Goal: Task Accomplishment & Management: Manage account settings

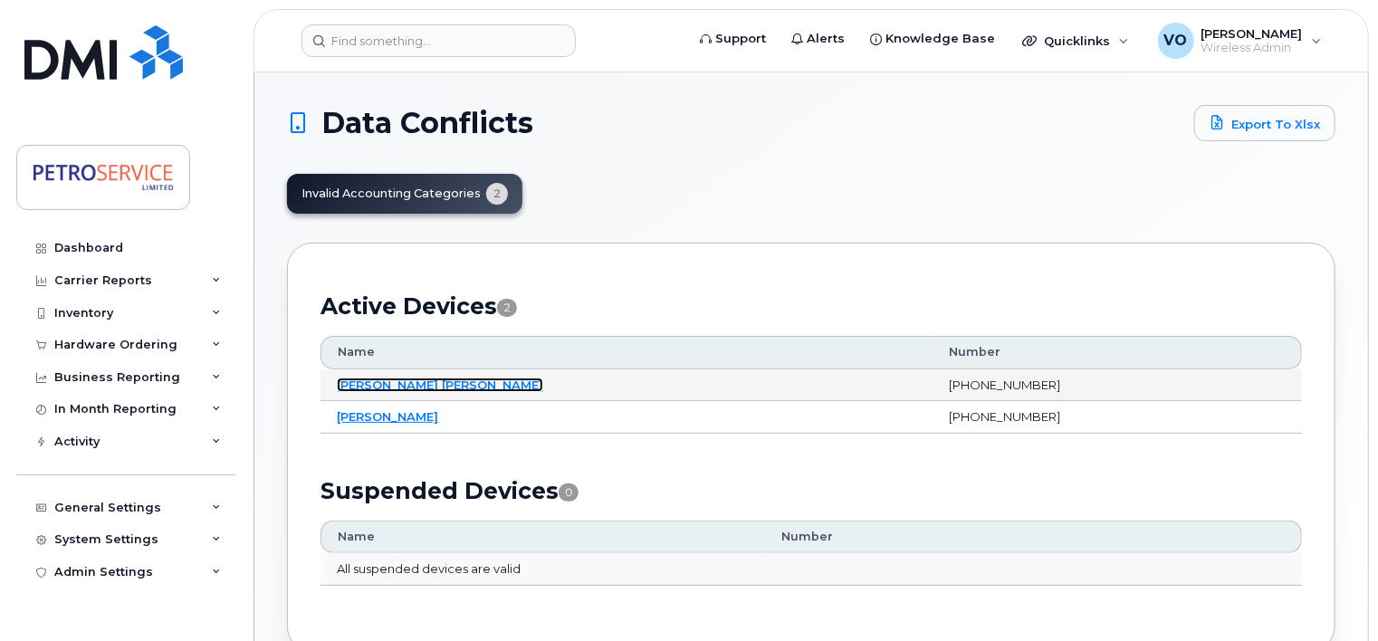
click at [384, 383] on link "[PERSON_NAME] [PERSON_NAME]" at bounding box center [440, 385] width 206 height 14
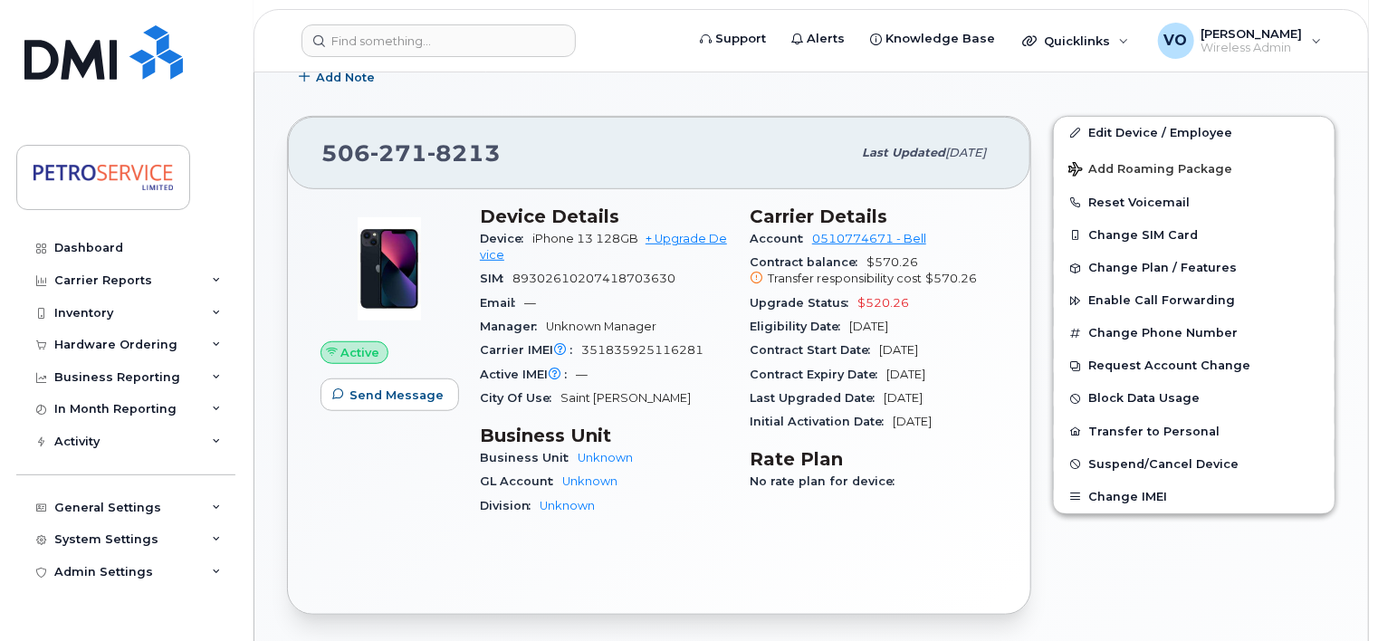
scroll to position [420, 0]
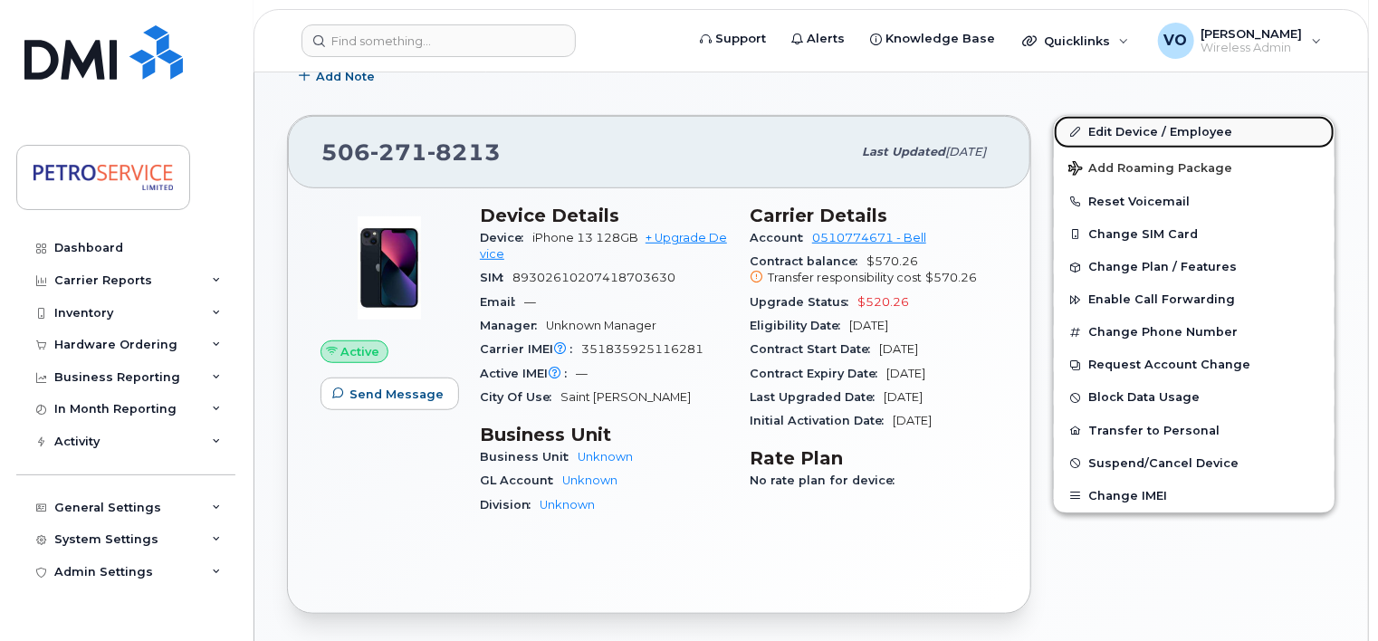
click at [1165, 116] on link "Edit Device / Employee" at bounding box center [1194, 132] width 281 height 33
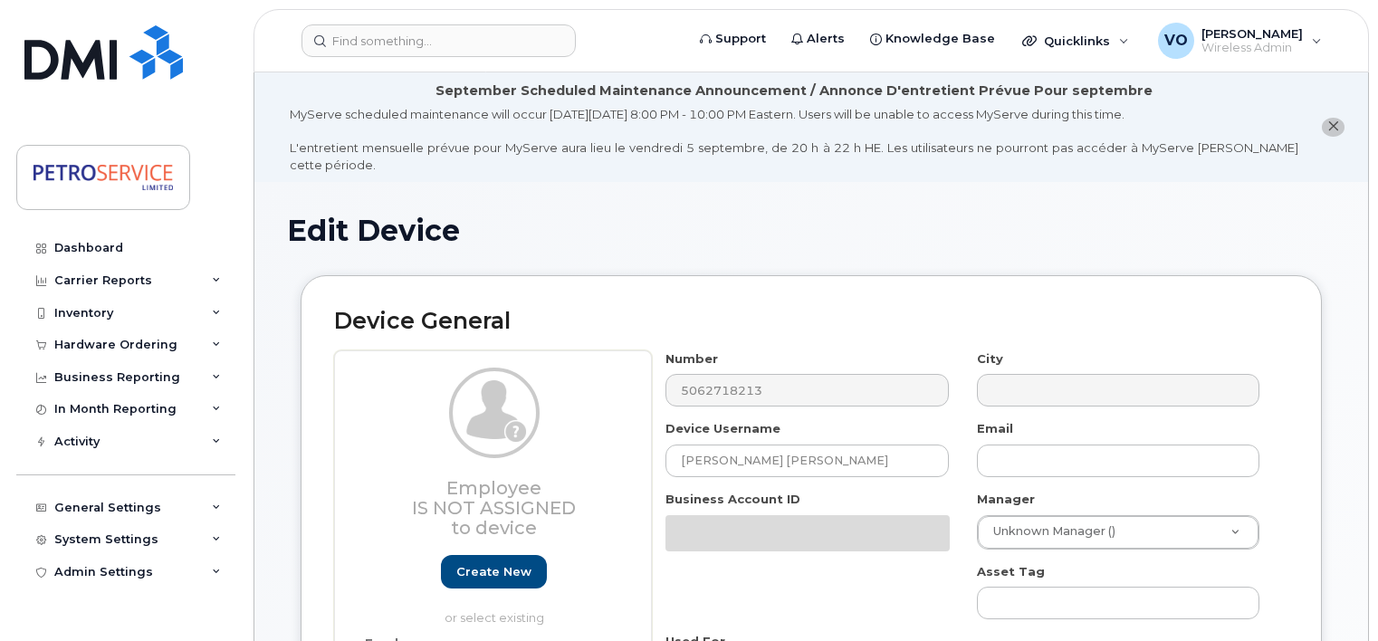
select select "4468785"
select select "4468786"
select select "4468787"
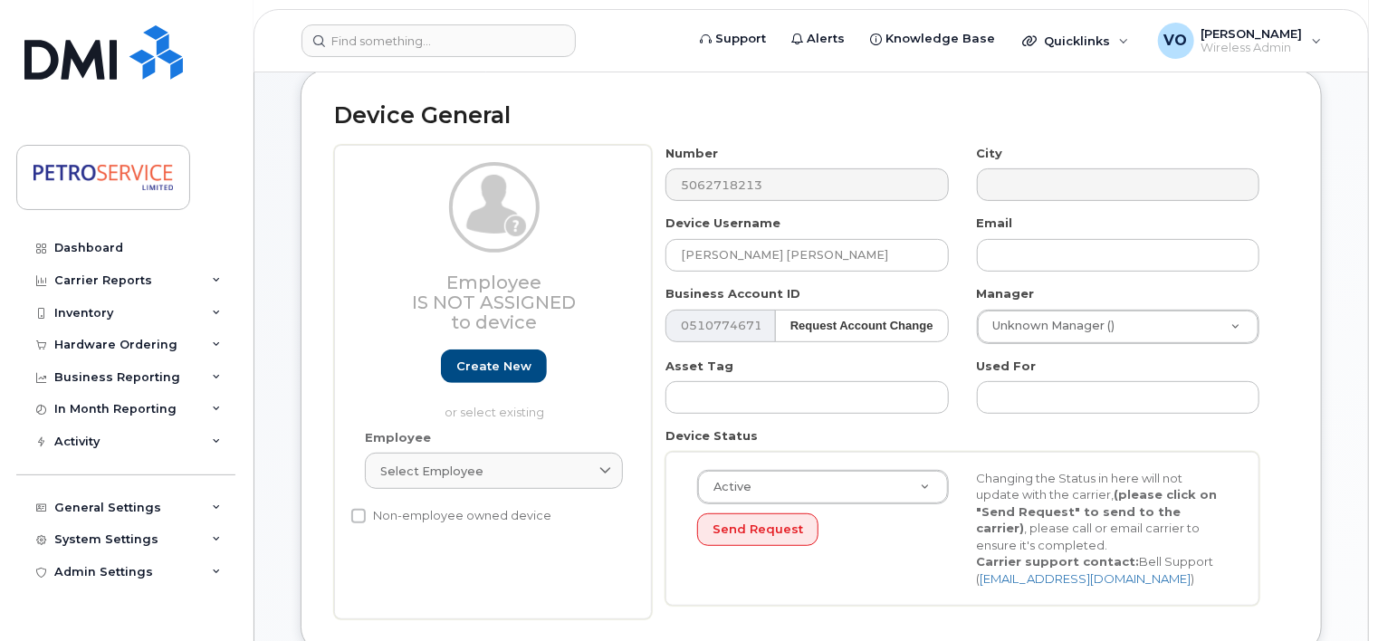
scroll to position [218, 0]
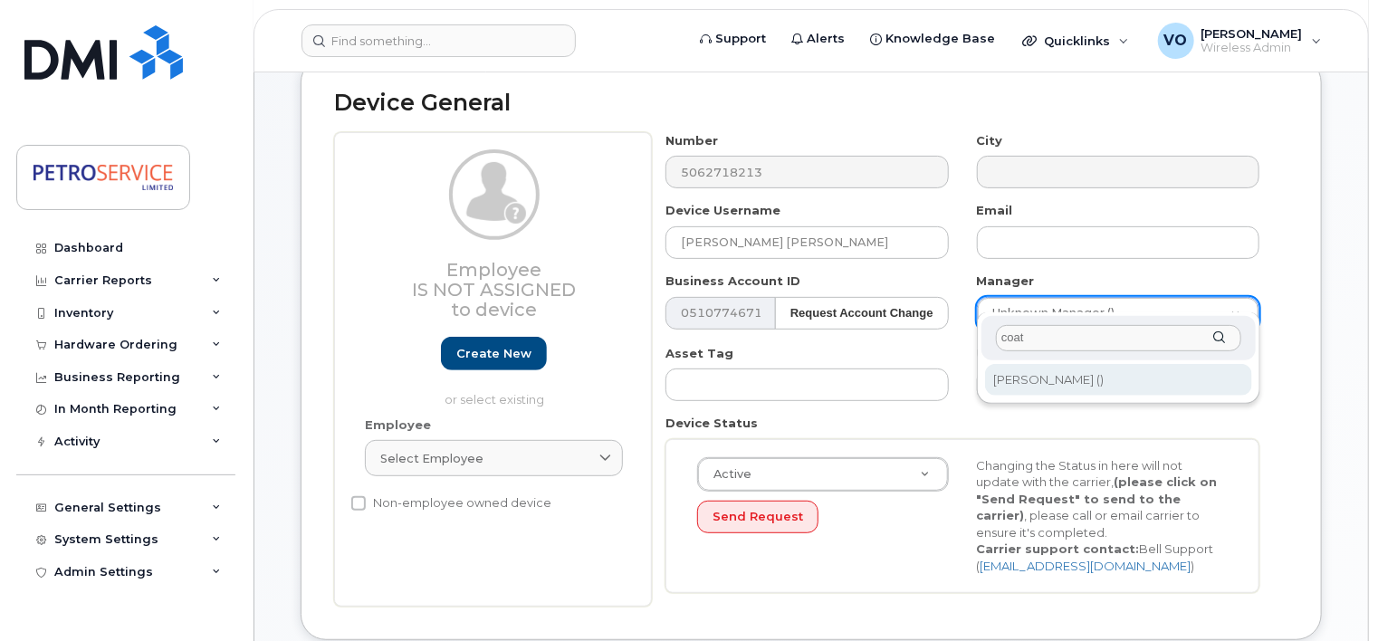
type input "coat"
type input "1514751"
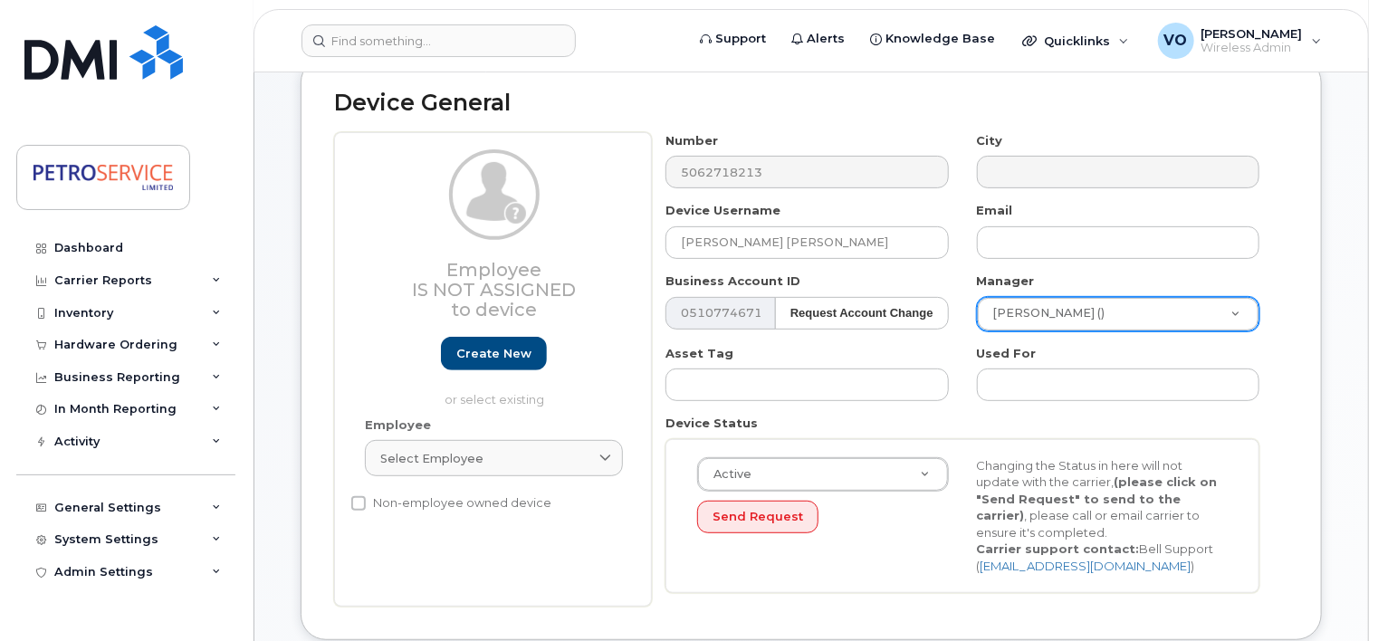
drag, startPoint x: 1376, startPoint y: 141, endPoint x: 1383, endPoint y: 216, distance: 75.5
click at [1377, 216] on html "Support Alerts Knowledge Base Quicklinks Suspend / Cancel Device Change SIM Car…" at bounding box center [689, 650] width 1378 height 1737
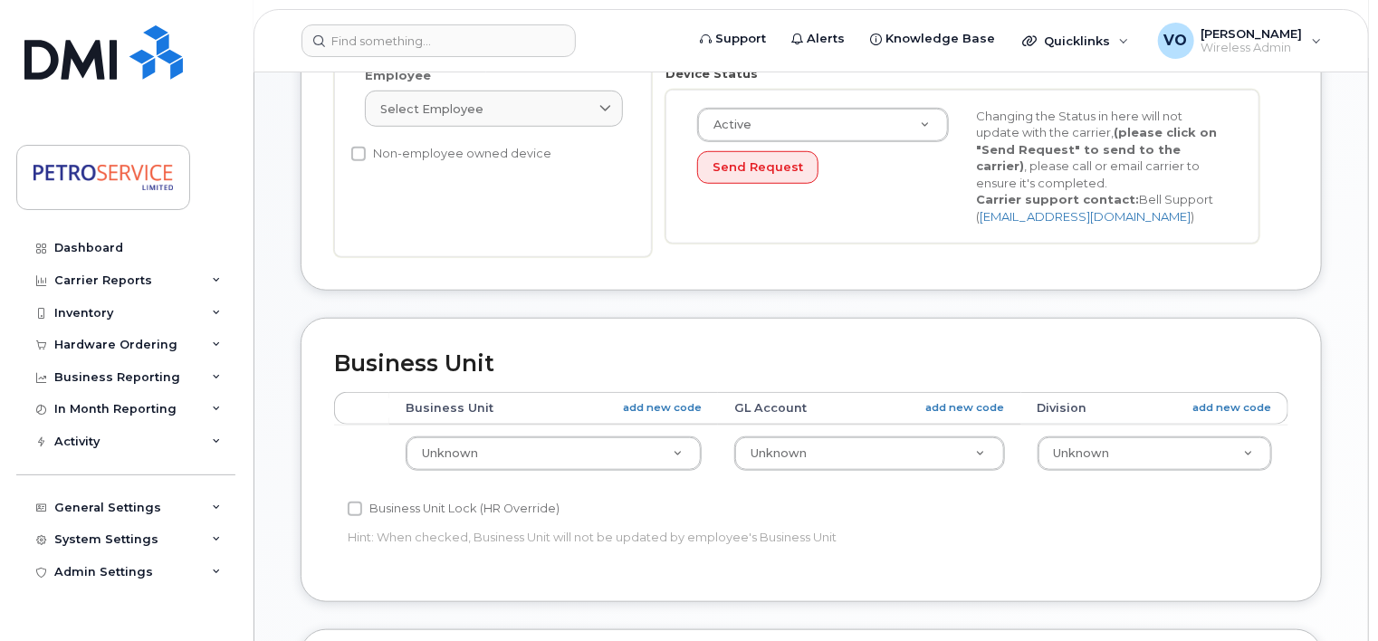
scroll to position [573, 0]
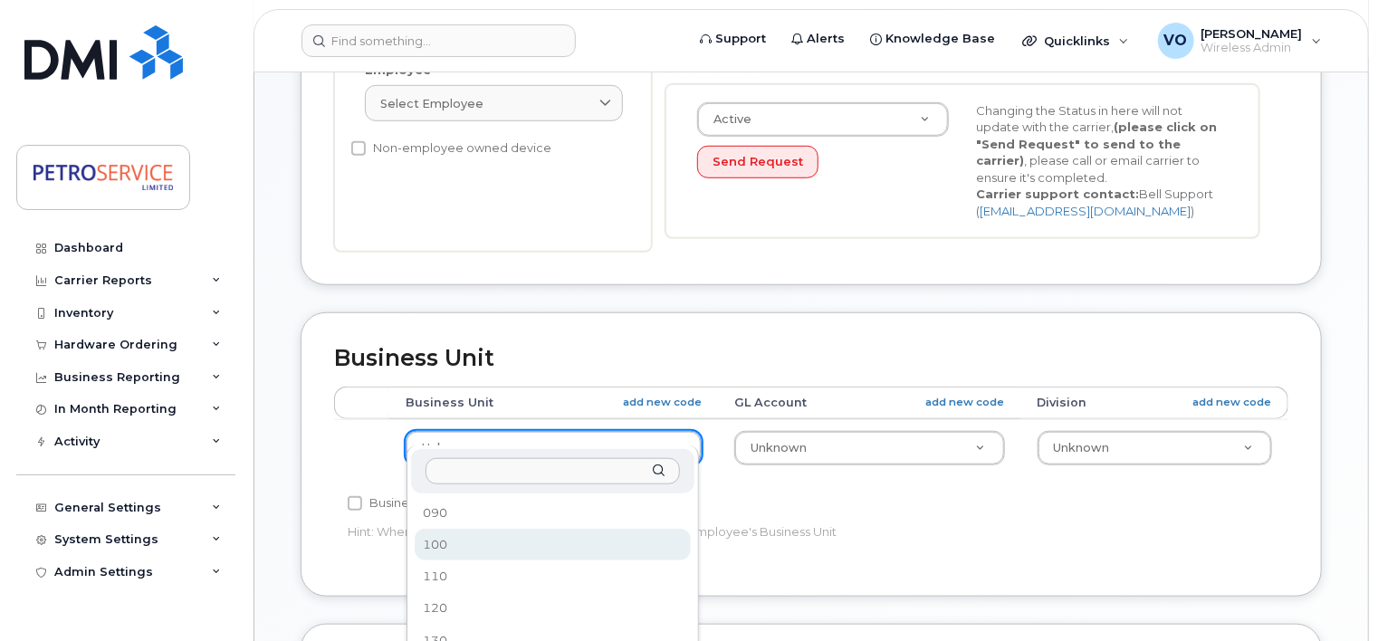
select select "4468789"
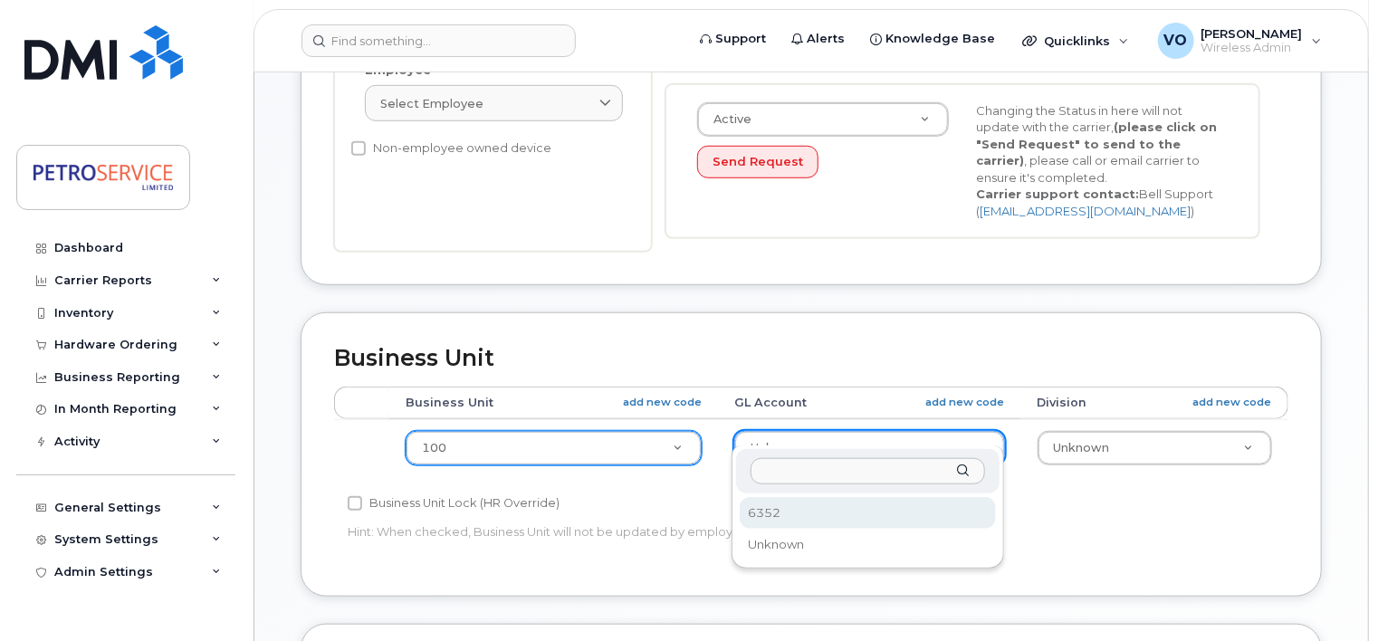
select select "4468799"
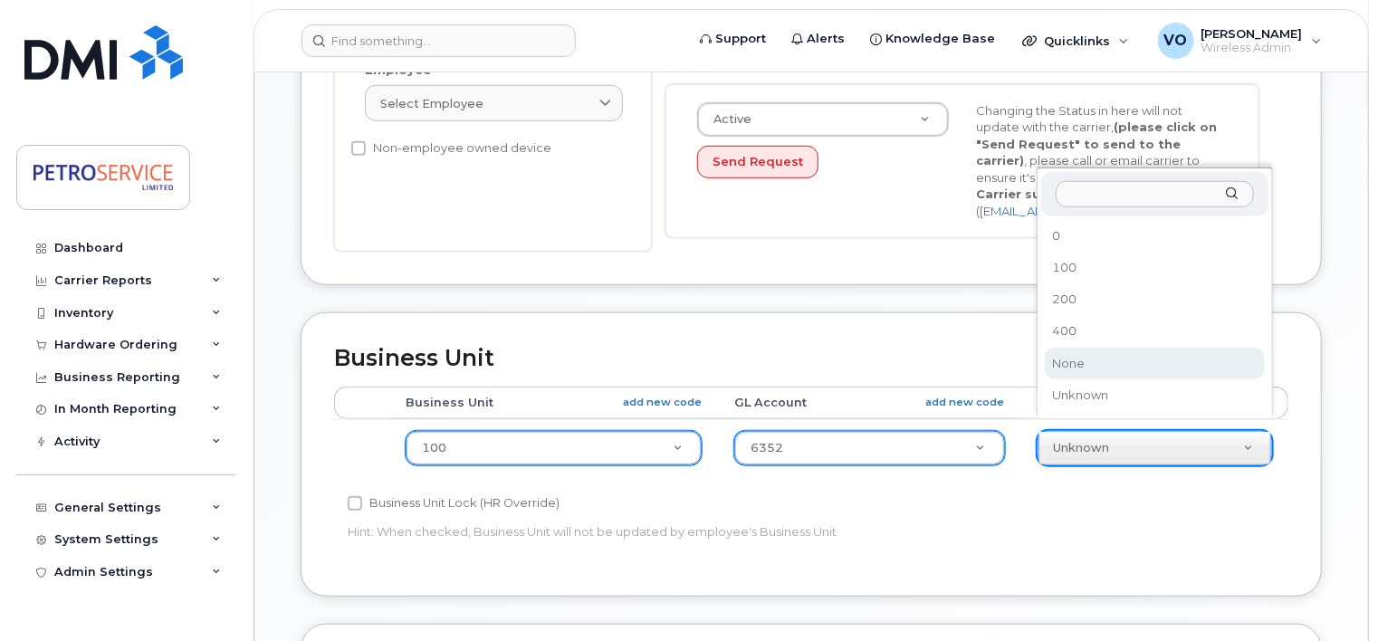
select select "4468800"
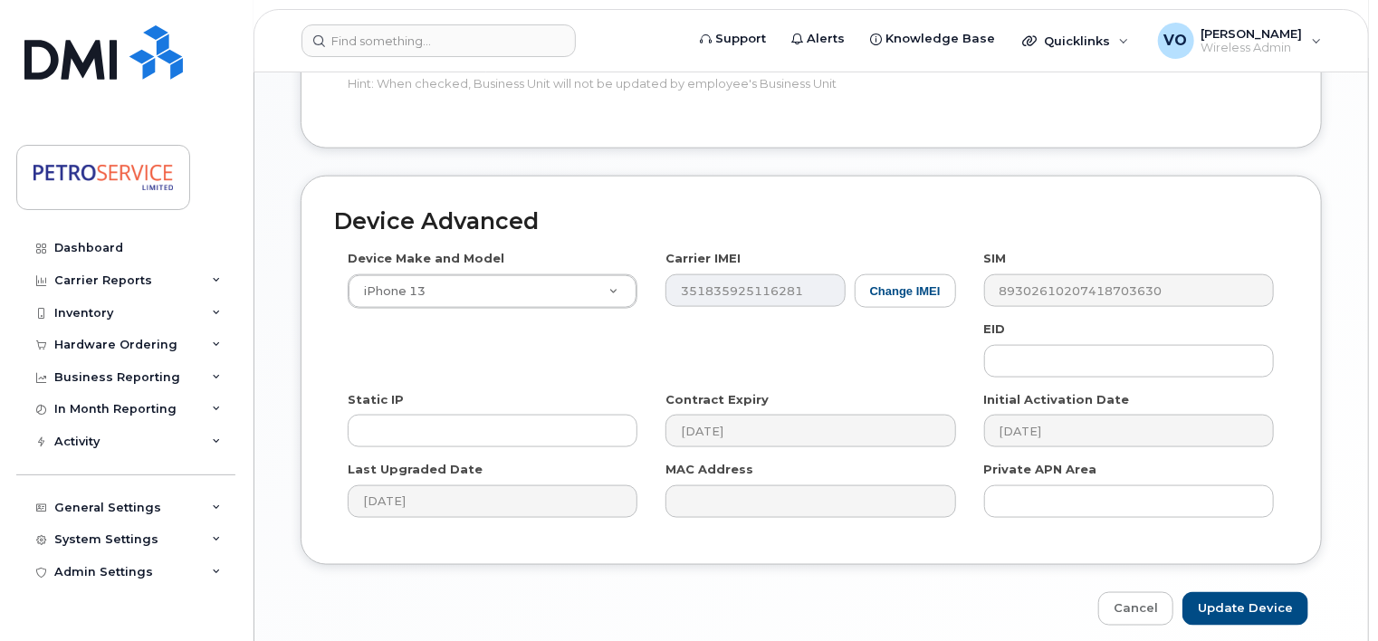
scroll to position [1022, 0]
click at [1219, 592] on input "Update Device" at bounding box center [1245, 607] width 126 height 33
type input "Saving..."
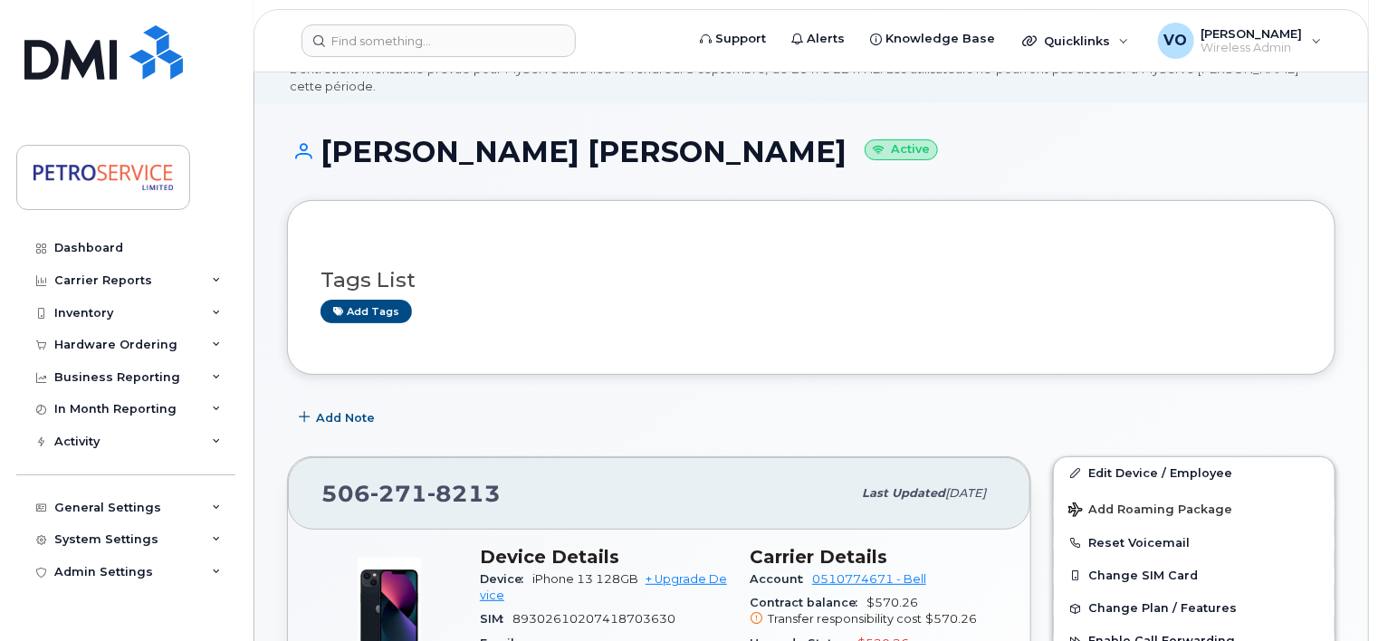
scroll to position [72, 0]
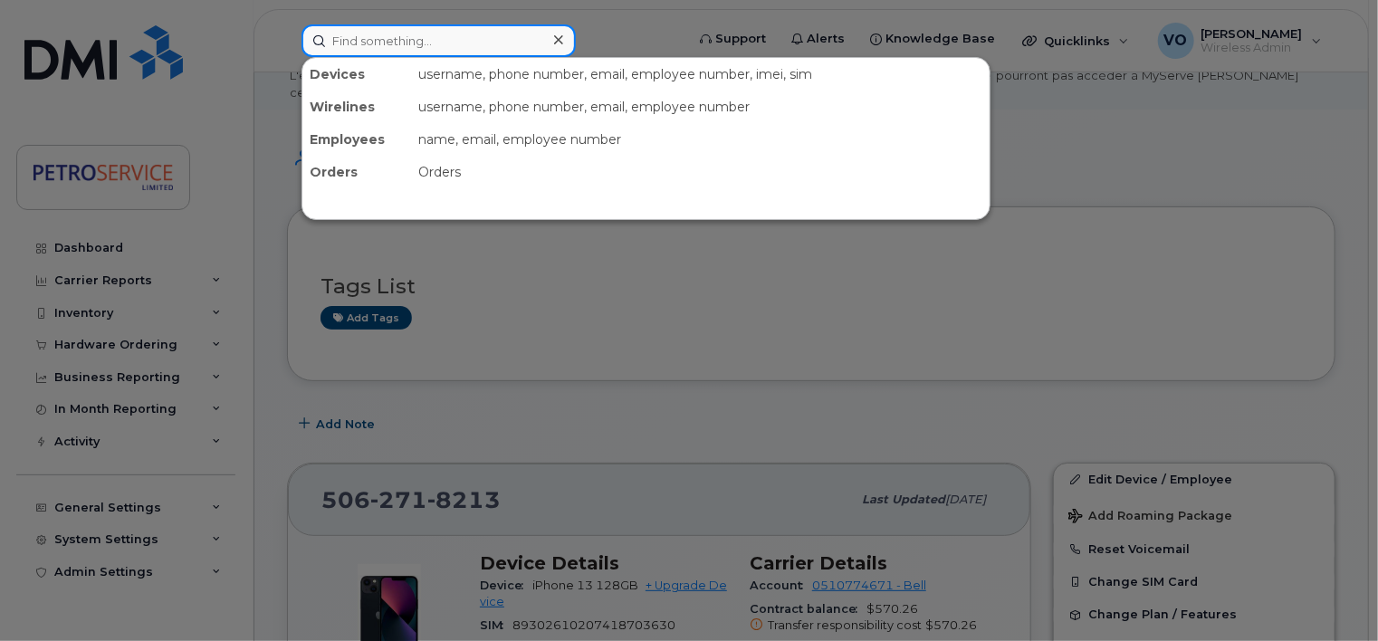
click at [357, 33] on input at bounding box center [438, 40] width 274 height 33
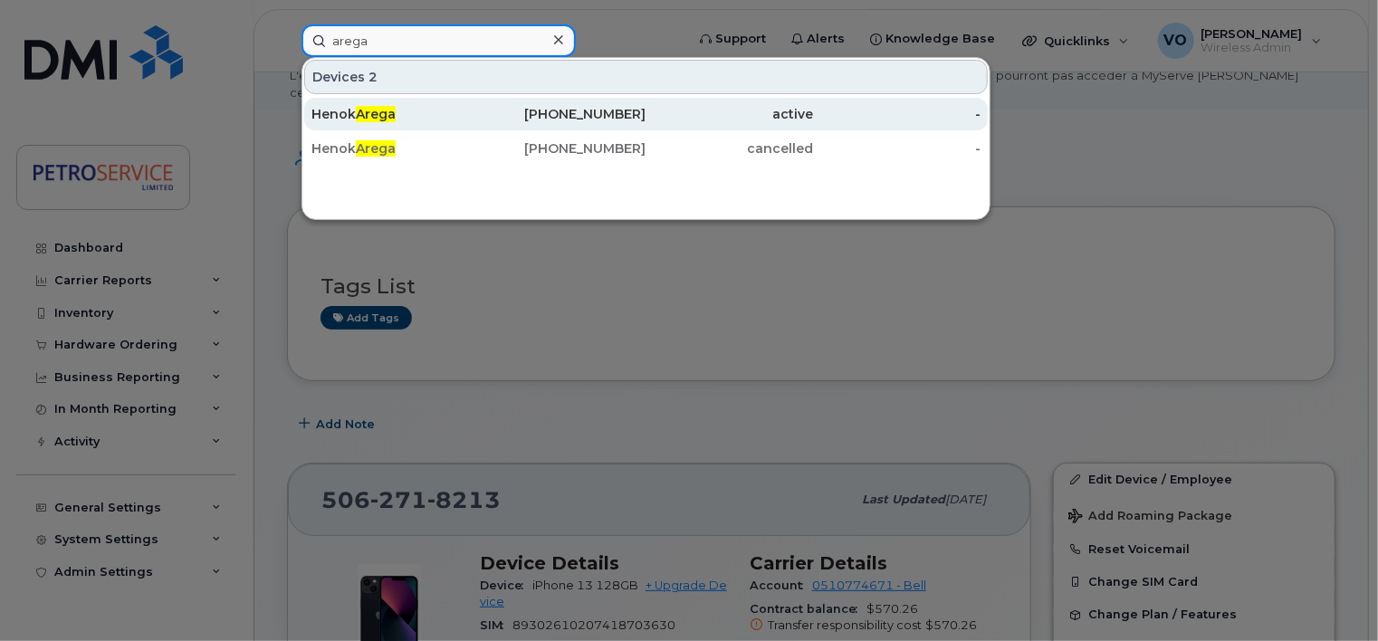
type input "arega"
click at [355, 116] on div "Henok Arega" at bounding box center [394, 114] width 167 height 18
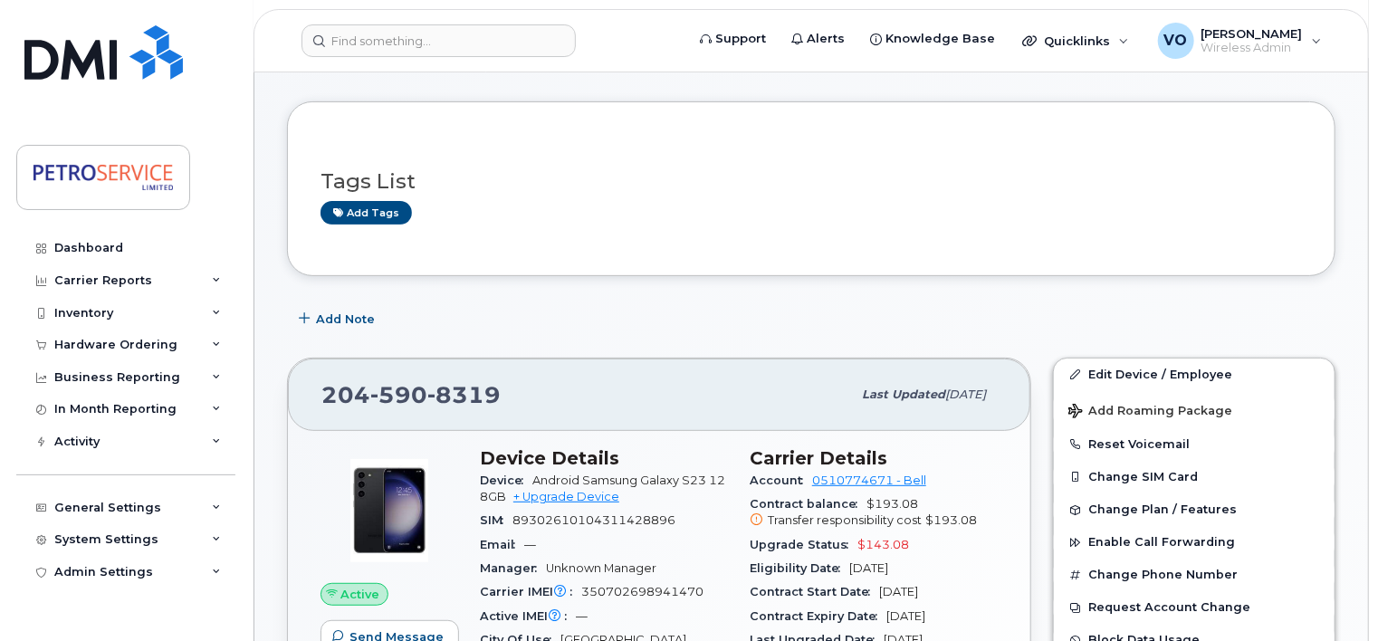
scroll to position [167, 0]
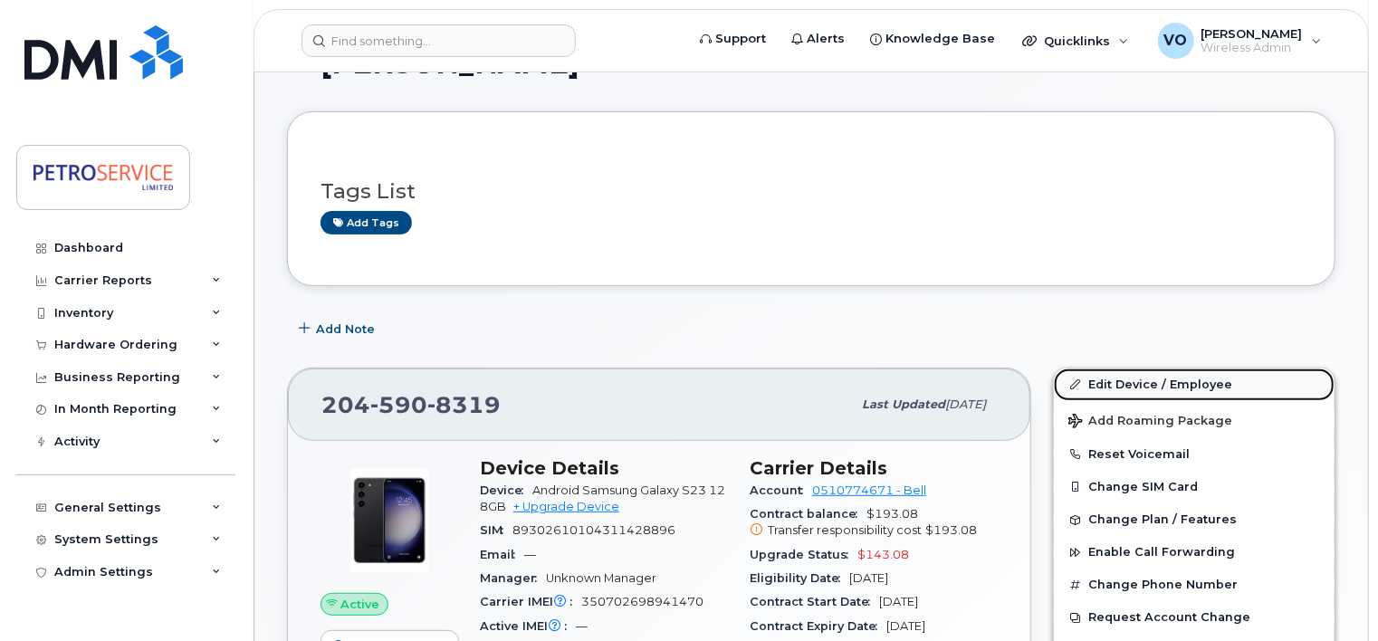
click at [1164, 368] on link "Edit Device / Employee" at bounding box center [1194, 384] width 281 height 33
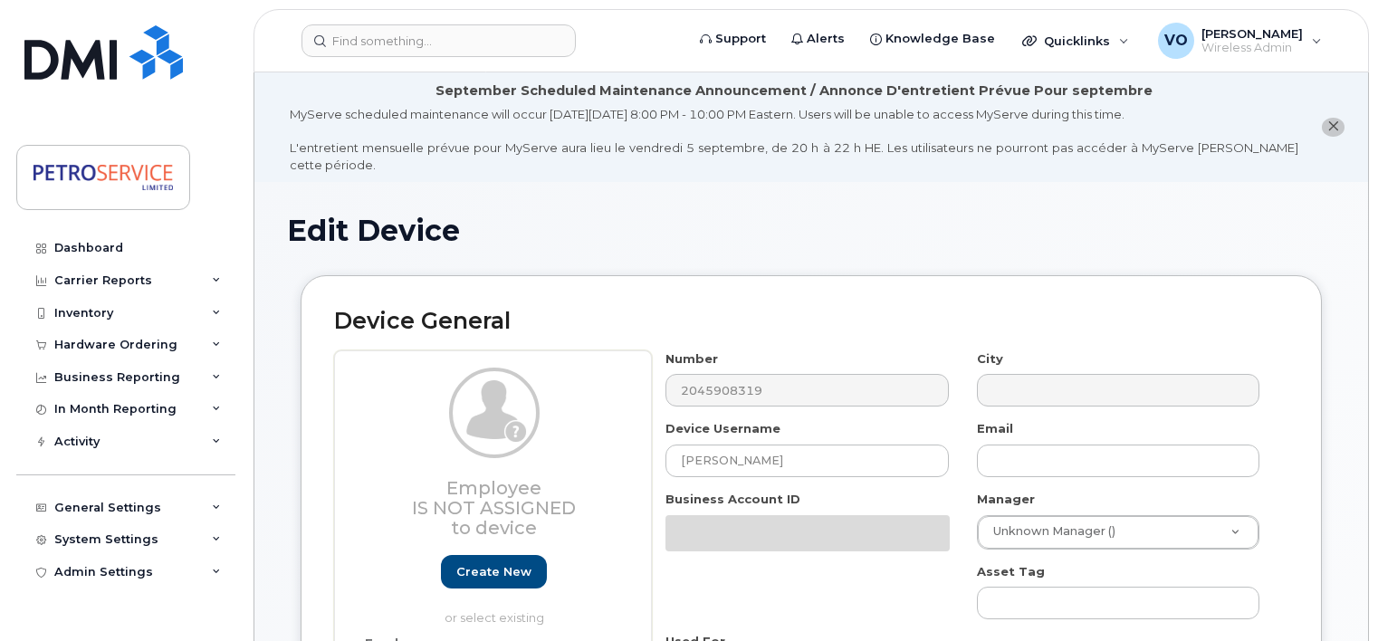
select select "4468785"
select select "4468786"
select select "4468787"
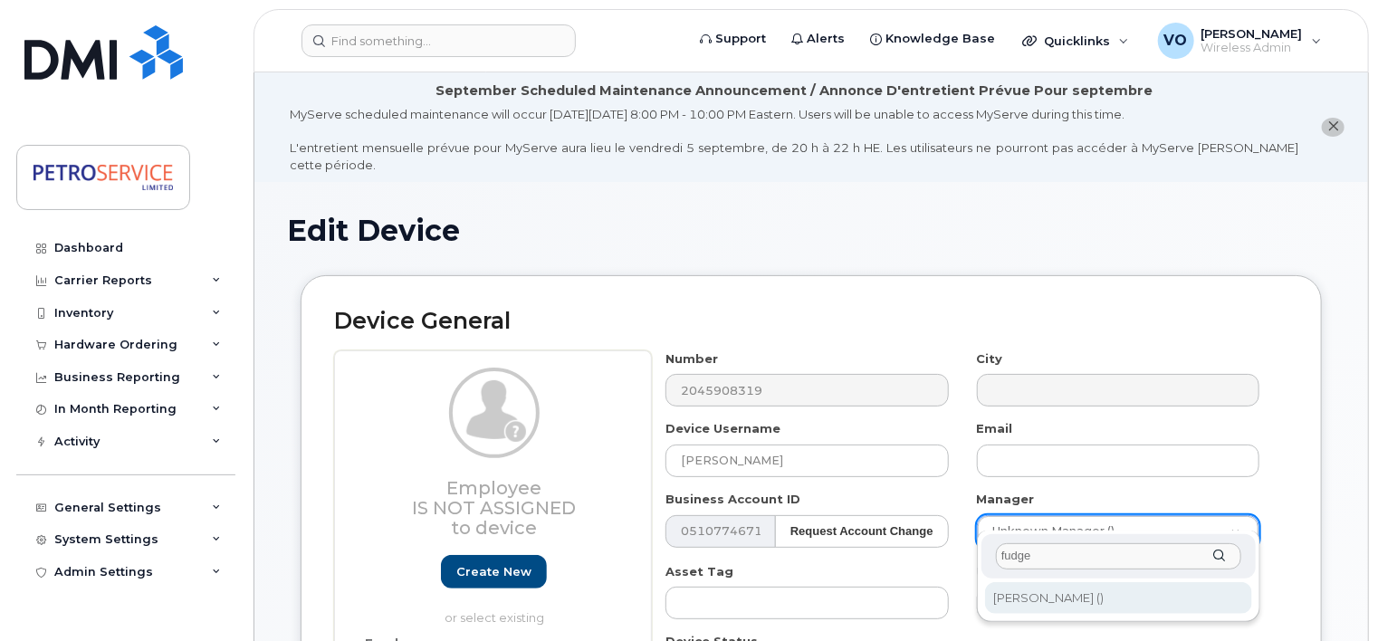
type input "fudge"
type input "1514744"
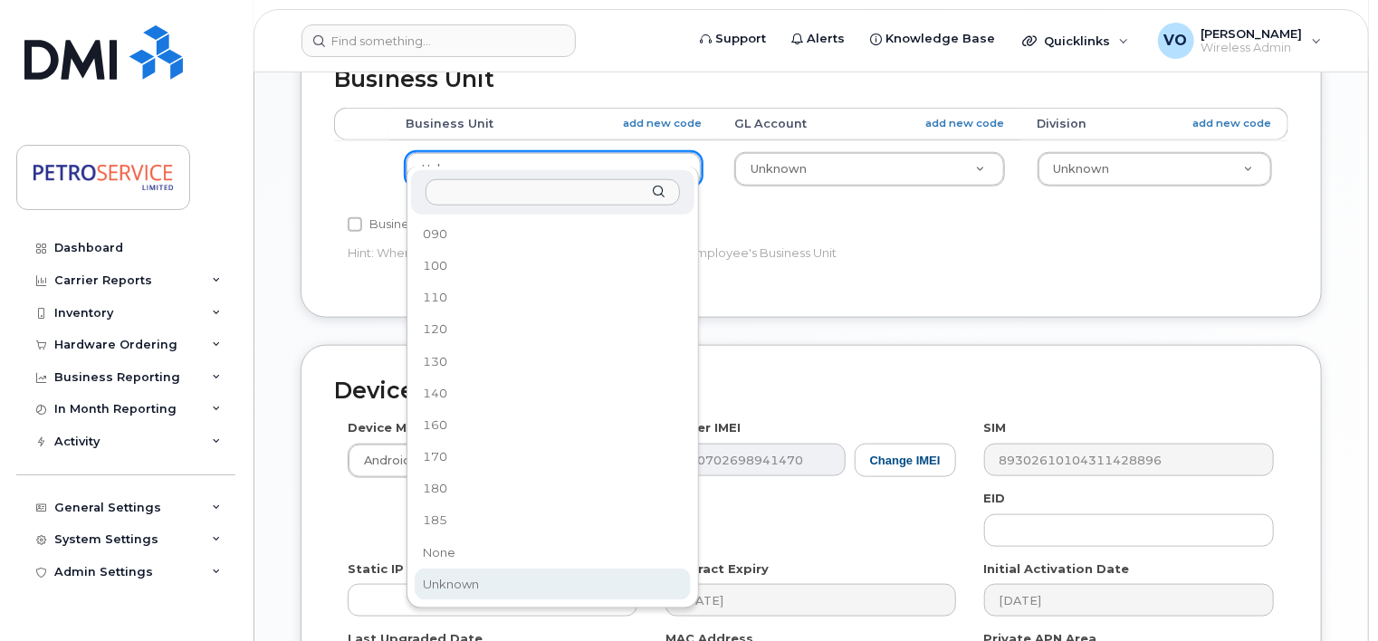
scroll to position [860, 0]
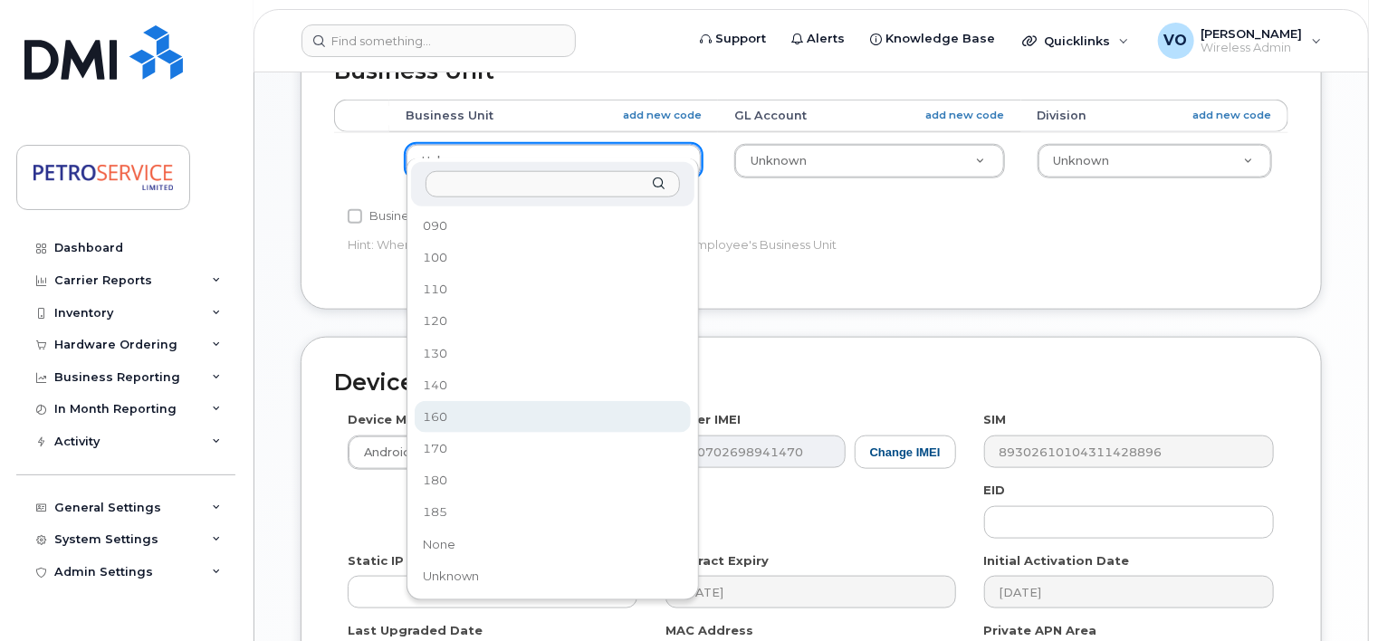
select select "4468791"
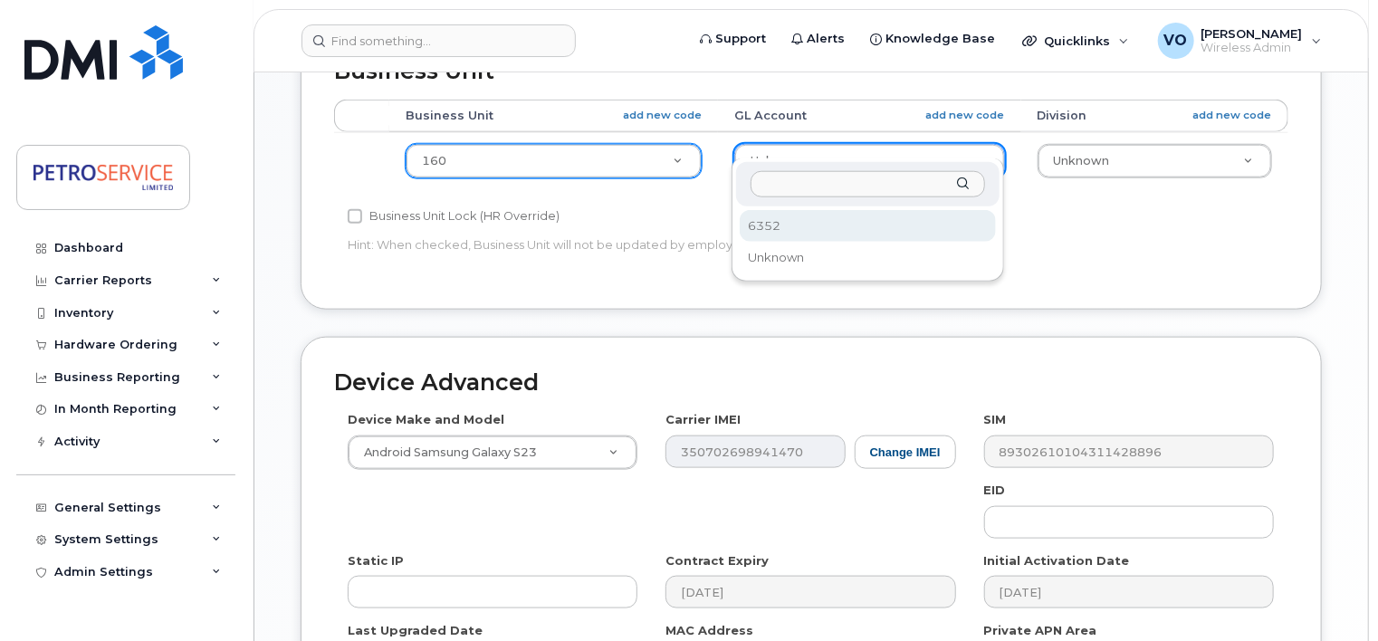
select select "4468799"
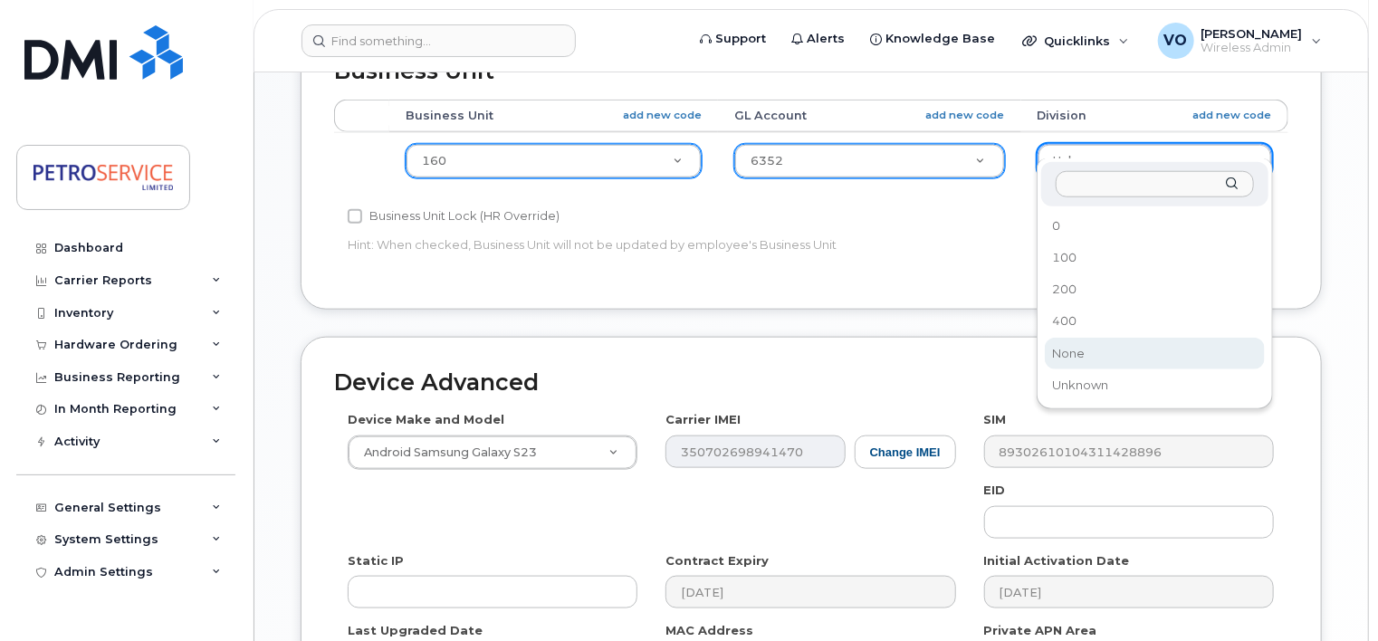
select select "4468800"
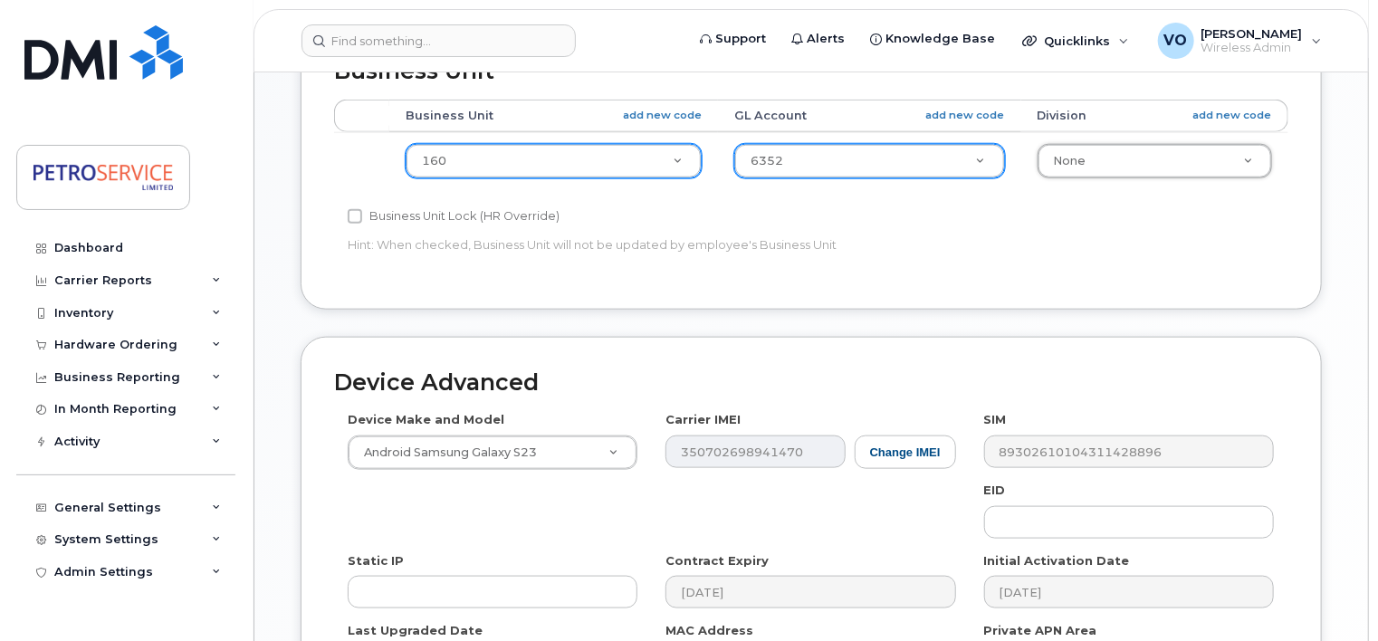
scroll to position [1075, 0]
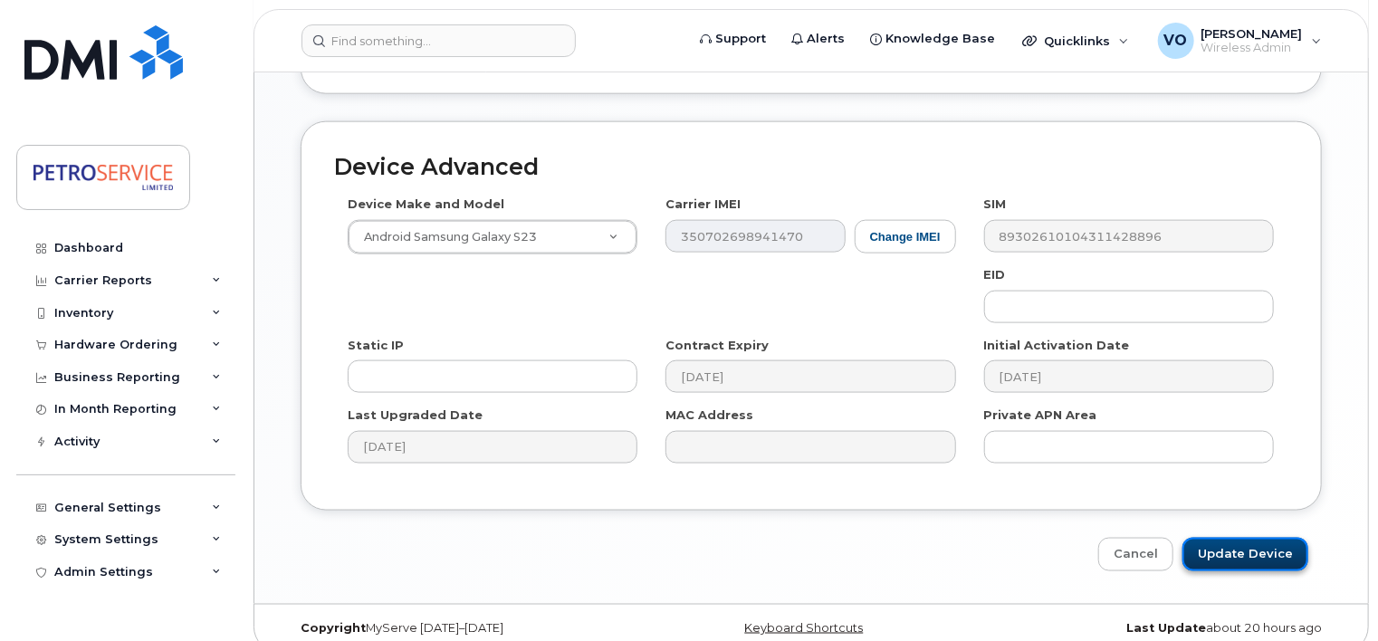
click at [1227, 538] on input "Update Device" at bounding box center [1245, 554] width 126 height 33
type input "Saving..."
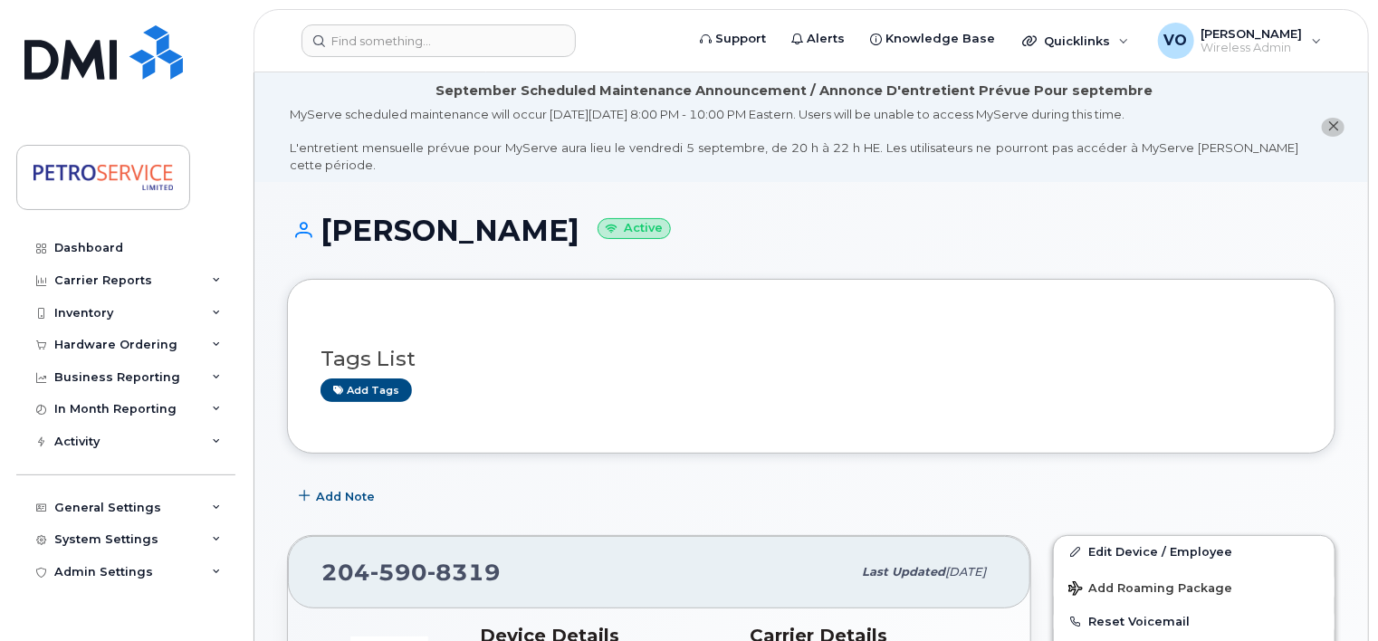
scroll to position [560, 0]
